Goal: Task Accomplishment & Management: Use online tool/utility

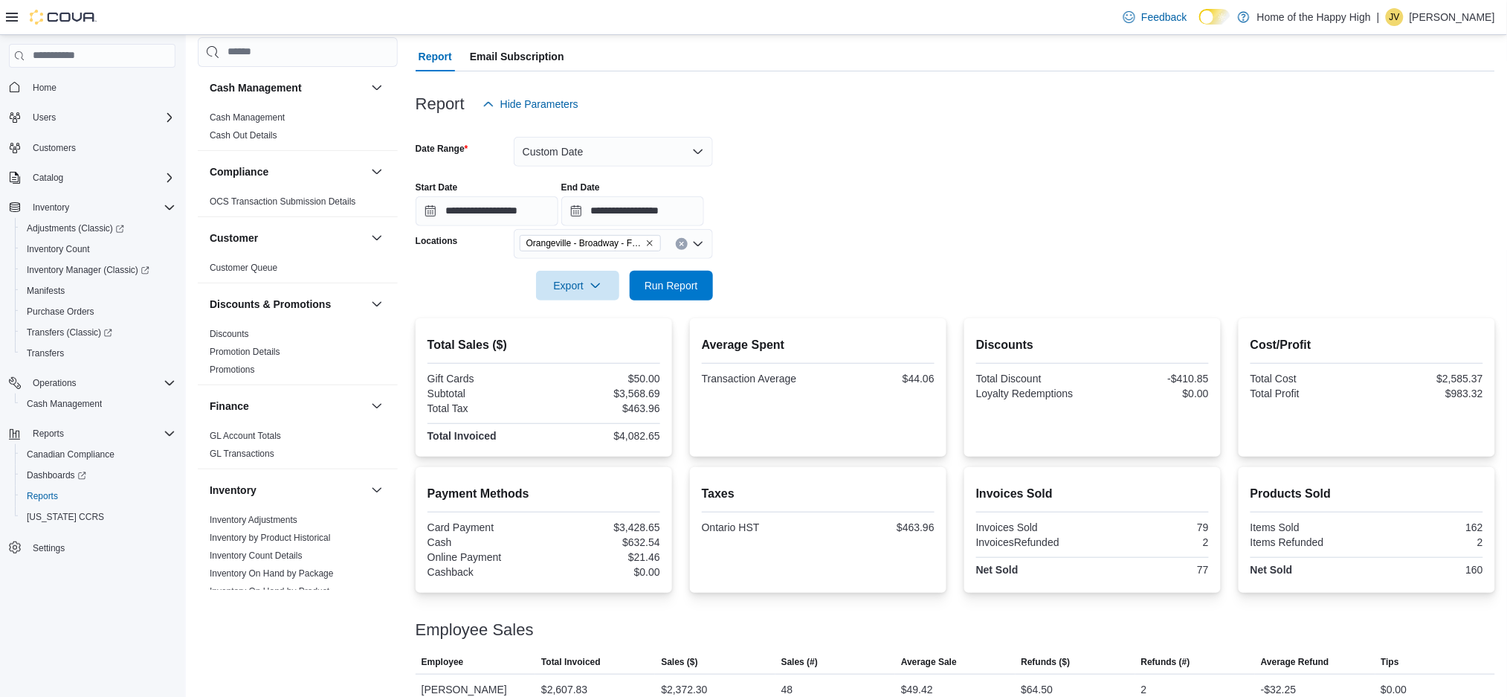
scroll to position [659, 0]
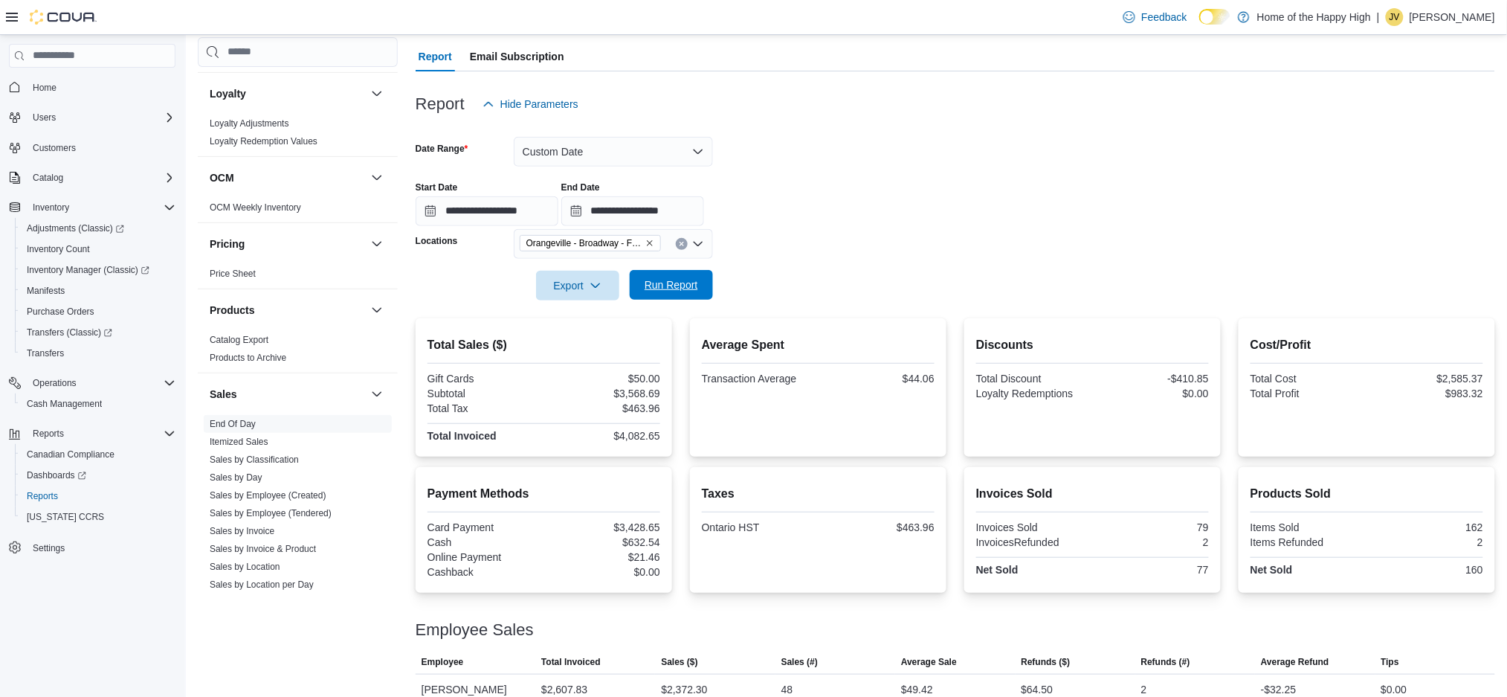
click at [676, 282] on span "Run Report" at bounding box center [672, 284] width 54 height 15
click at [682, 275] on span "Run Report" at bounding box center [671, 285] width 65 height 30
click at [668, 215] on input "**********" at bounding box center [632, 211] width 143 height 30
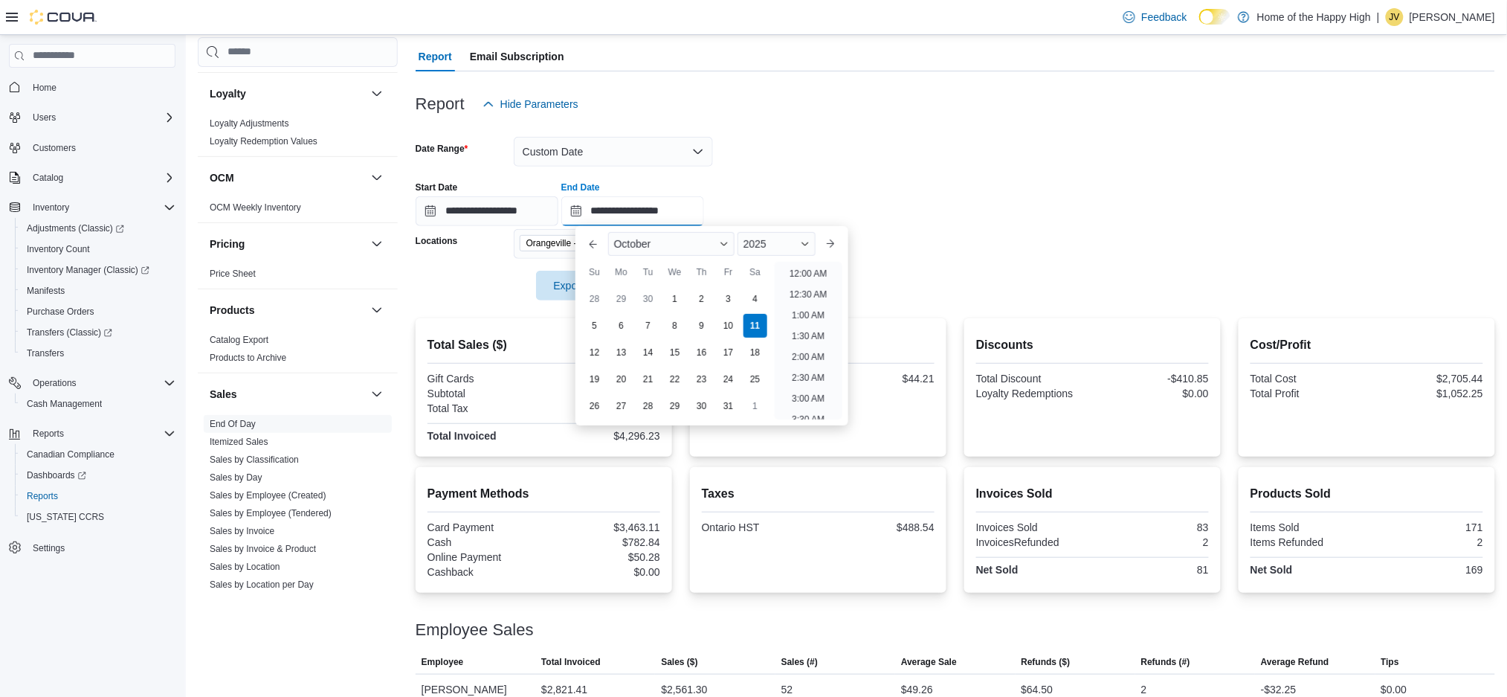
scroll to position [837, 0]
click at [821, 272] on li "8:00 PM" at bounding box center [808, 269] width 45 height 18
type input "**********"
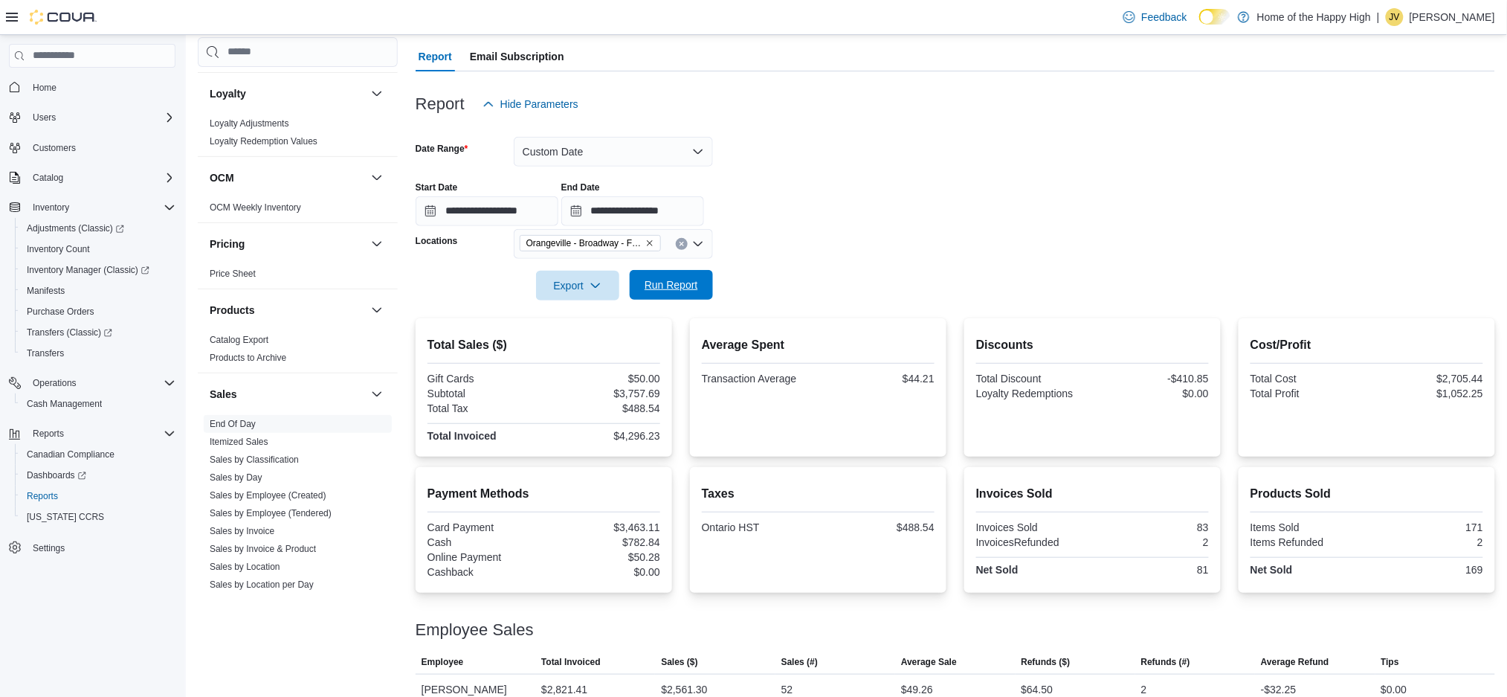
click at [666, 291] on span "Run Report" at bounding box center [672, 284] width 54 height 15
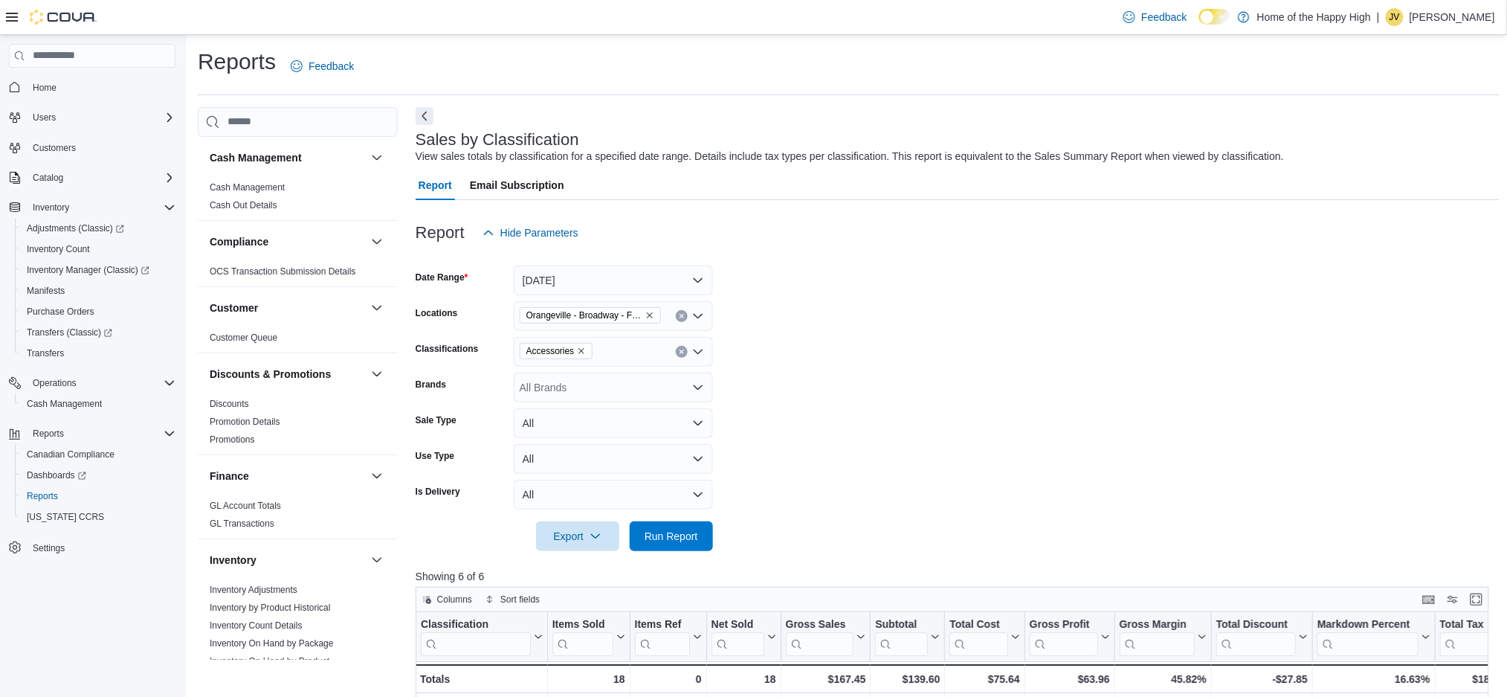
scroll to position [660, 0]
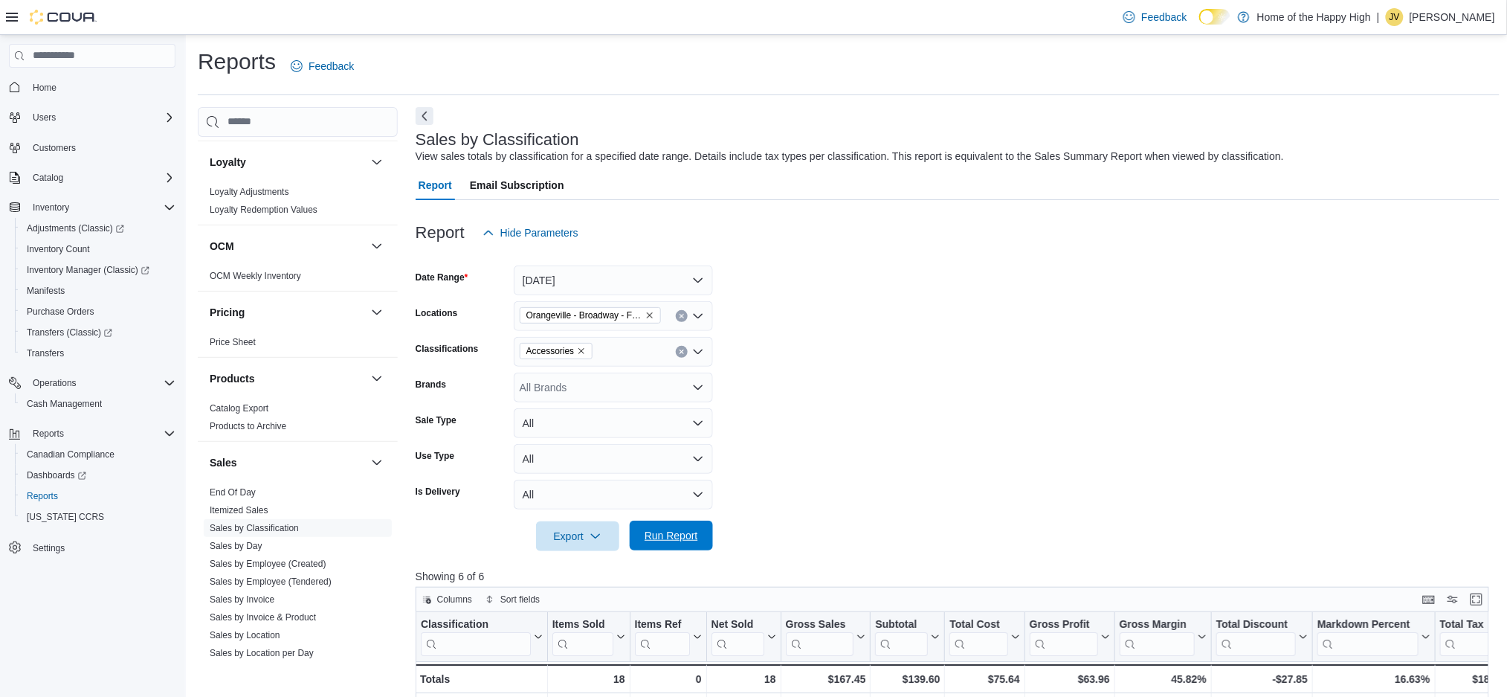
click at [660, 536] on span "Run Report" at bounding box center [672, 535] width 54 height 15
click at [686, 552] on div at bounding box center [958, 560] width 1084 height 18
click at [672, 532] on span "Run Report" at bounding box center [672, 535] width 54 height 15
